Goal: Navigation & Orientation: Find specific page/section

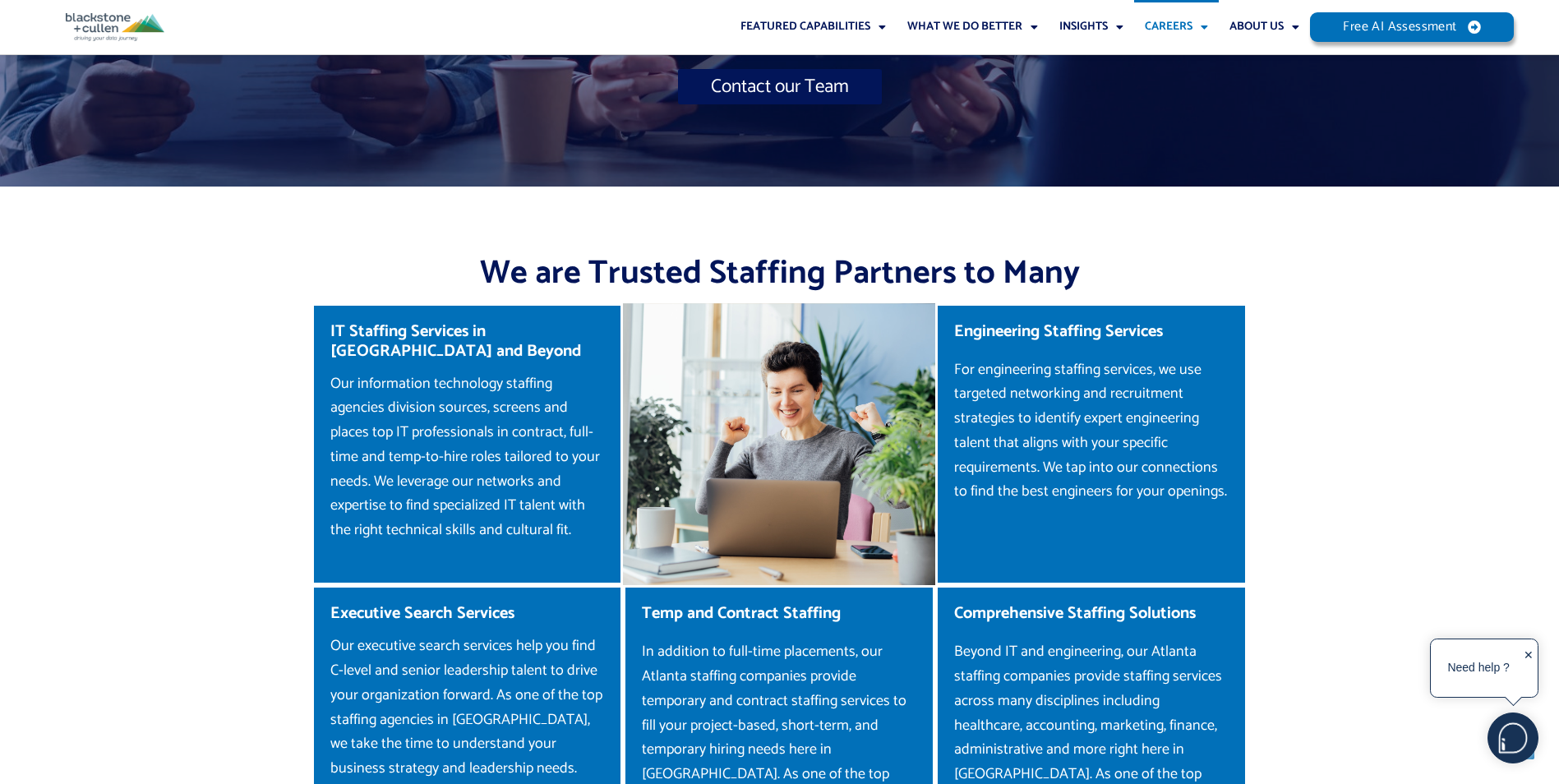
scroll to position [1698, 0]
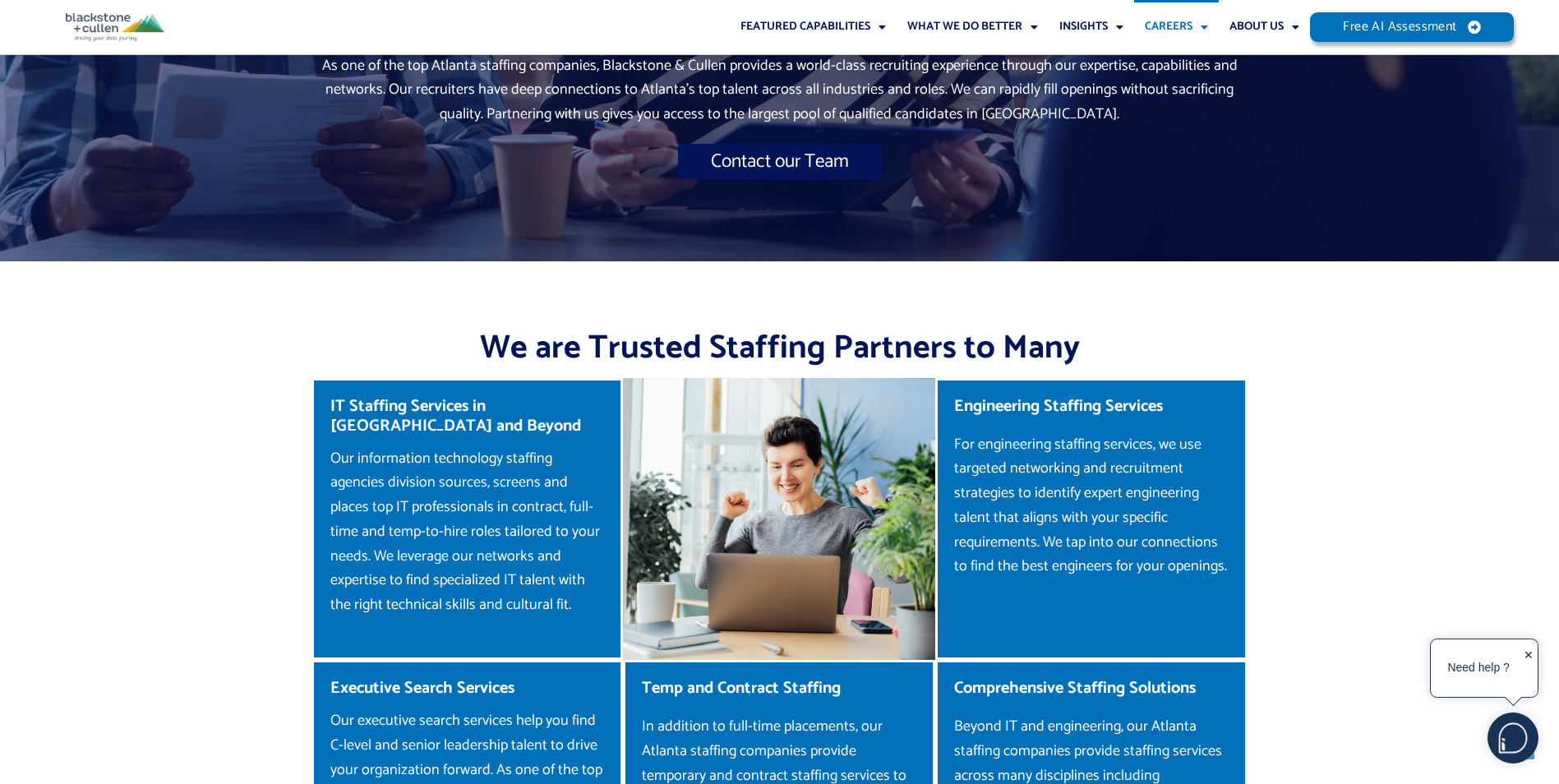
drag, startPoint x: 1512, startPoint y: 334, endPoint x: 1515, endPoint y: 367, distance: 33.1
click at [1515, 367] on section "We are Trusted Staffing Partners to Many" at bounding box center [779, 319] width 1559 height 116
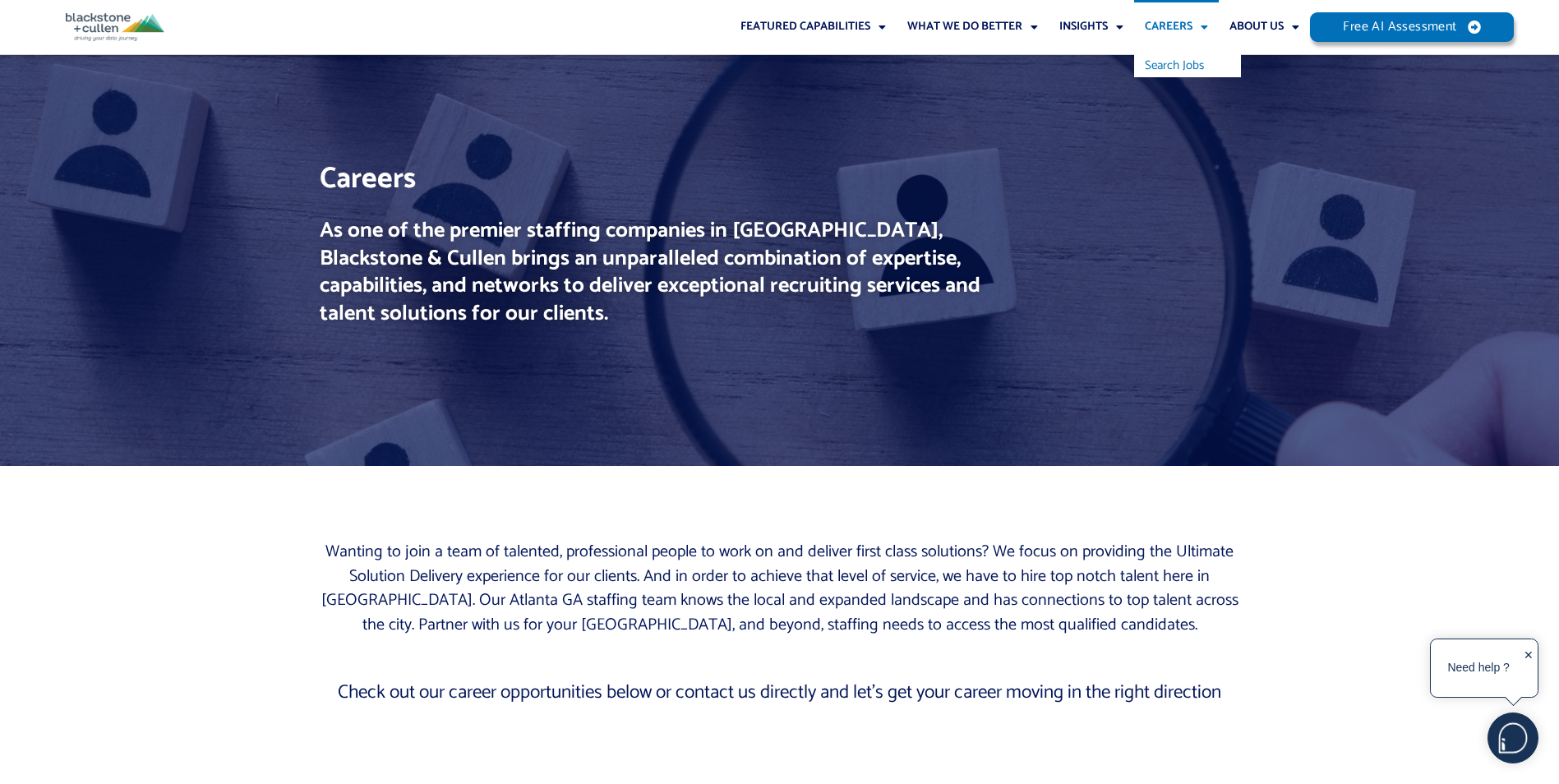
click at [1185, 65] on link "Search Jobs" at bounding box center [1187, 66] width 106 height 23
